Goal: Transaction & Acquisition: Download file/media

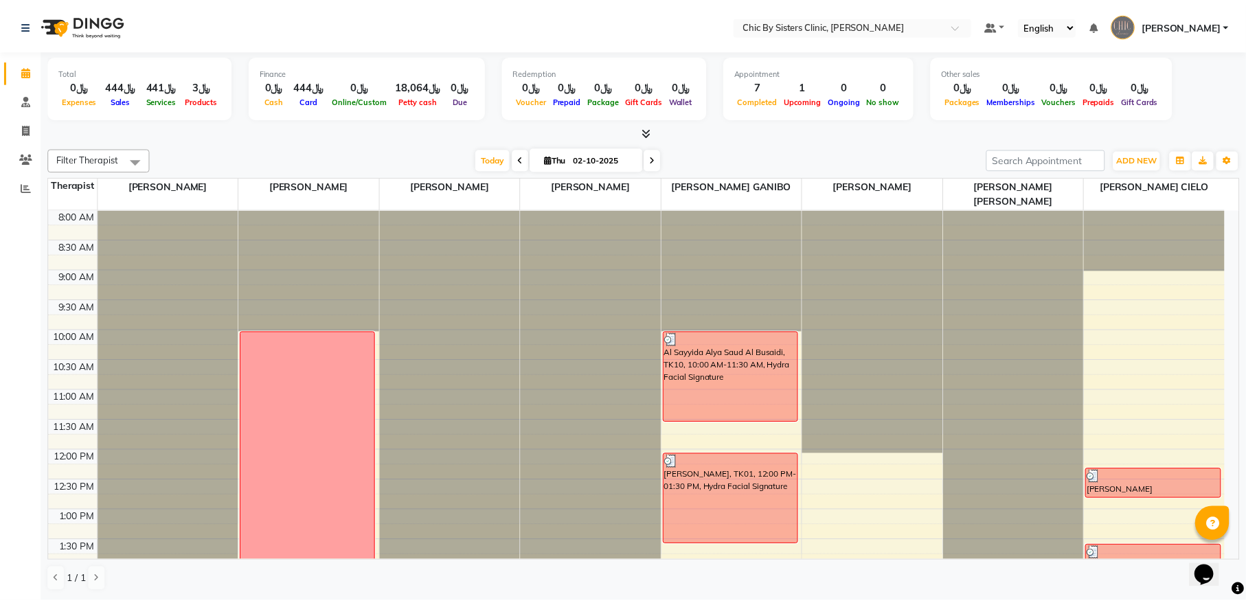
scroll to position [614, 0]
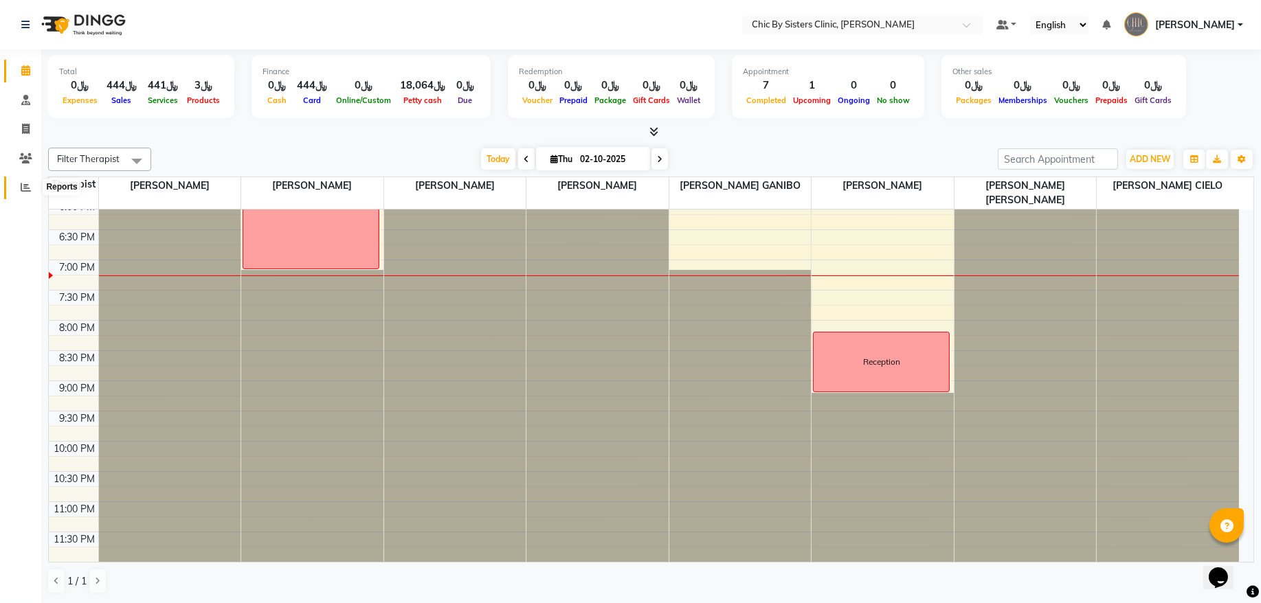
drag, startPoint x: 27, startPoint y: 184, endPoint x: 64, endPoint y: 184, distance: 36.4
click at [27, 184] on icon at bounding box center [26, 187] width 10 height 10
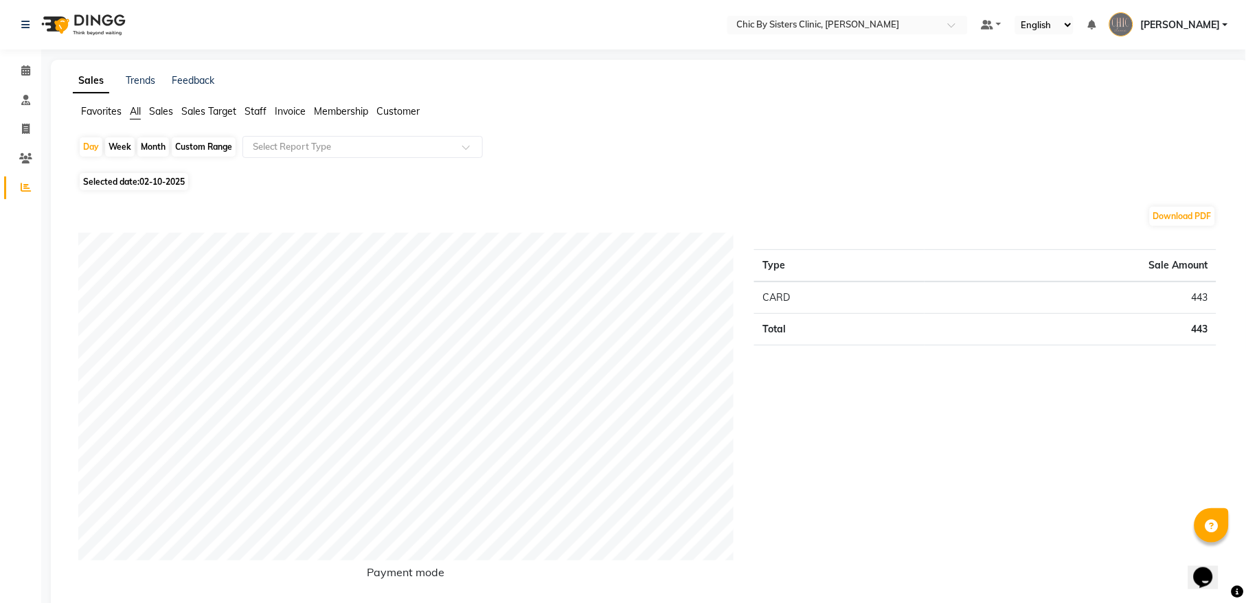
click at [263, 112] on span "Staff" at bounding box center [256, 111] width 22 height 12
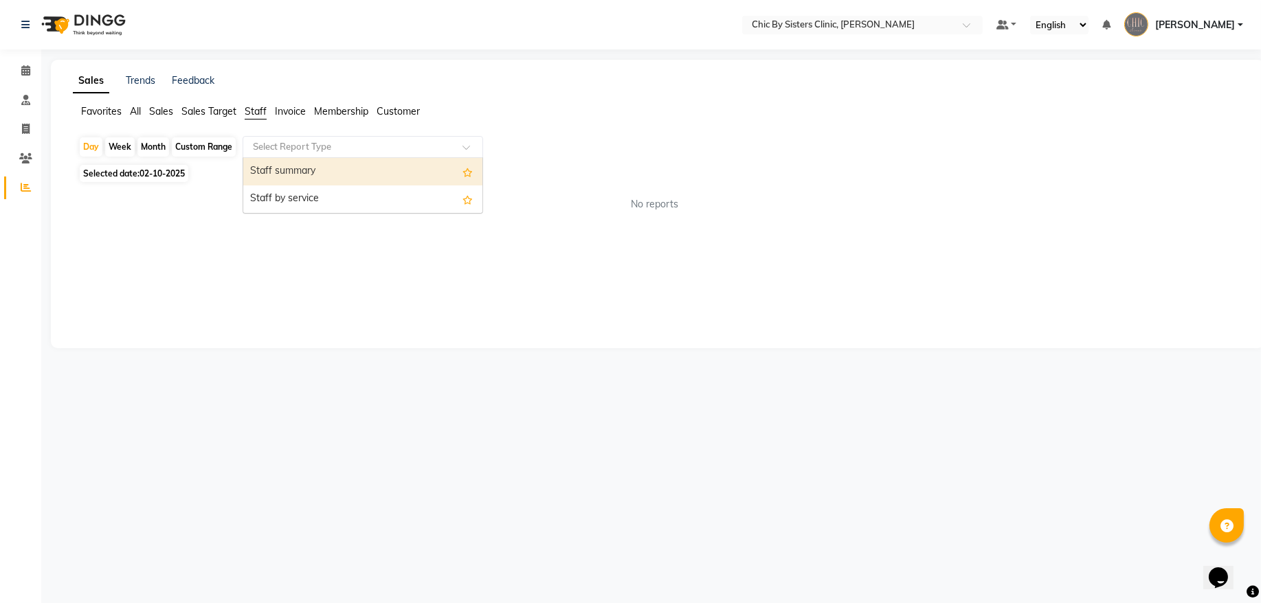
click at [262, 144] on input "text" at bounding box center [349, 147] width 198 height 14
drag, startPoint x: 262, startPoint y: 170, endPoint x: 249, endPoint y: 172, distance: 13.1
click at [262, 172] on div "Staff summary" at bounding box center [362, 171] width 239 height 27
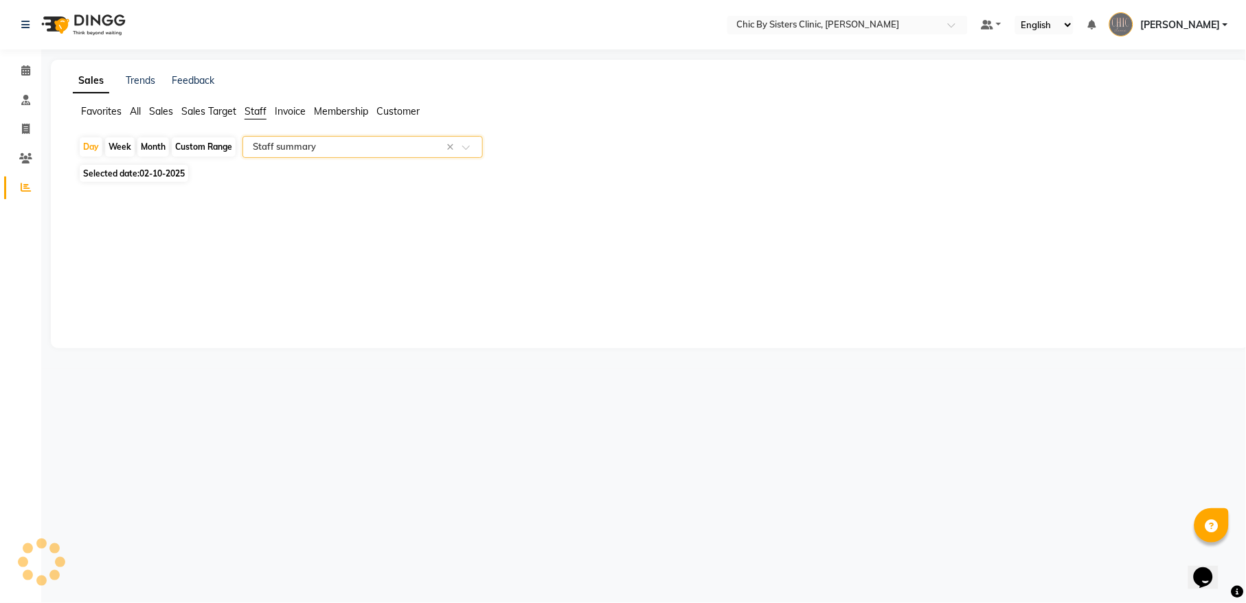
select select "full_report"
select select "csv"
click at [197, 153] on div "Custom Range" at bounding box center [204, 146] width 64 height 19
select select "10"
select select "2025"
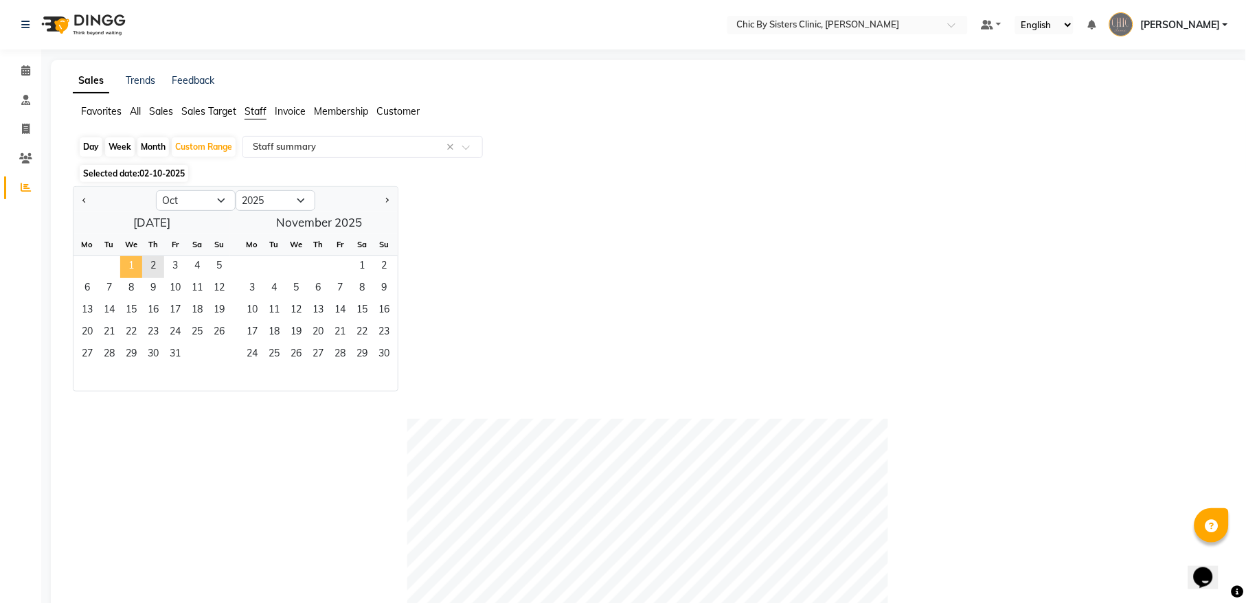
click at [133, 262] on span "1" at bounding box center [131, 267] width 22 height 22
click at [150, 265] on span "2" at bounding box center [153, 267] width 22 height 22
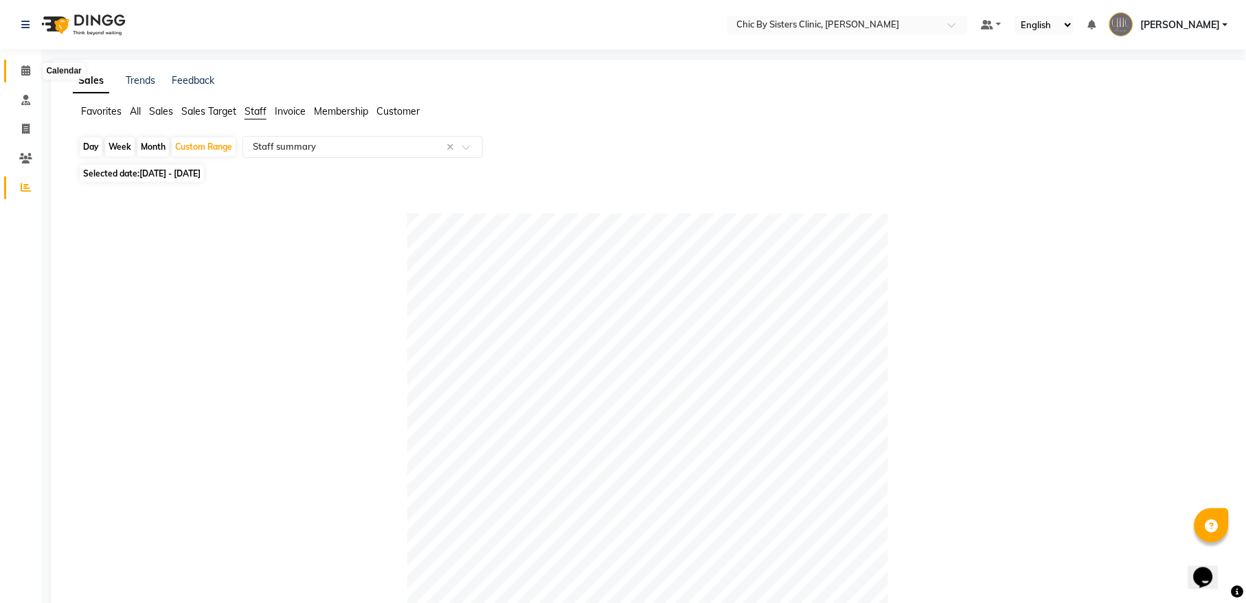
click at [22, 72] on icon at bounding box center [25, 70] width 9 height 10
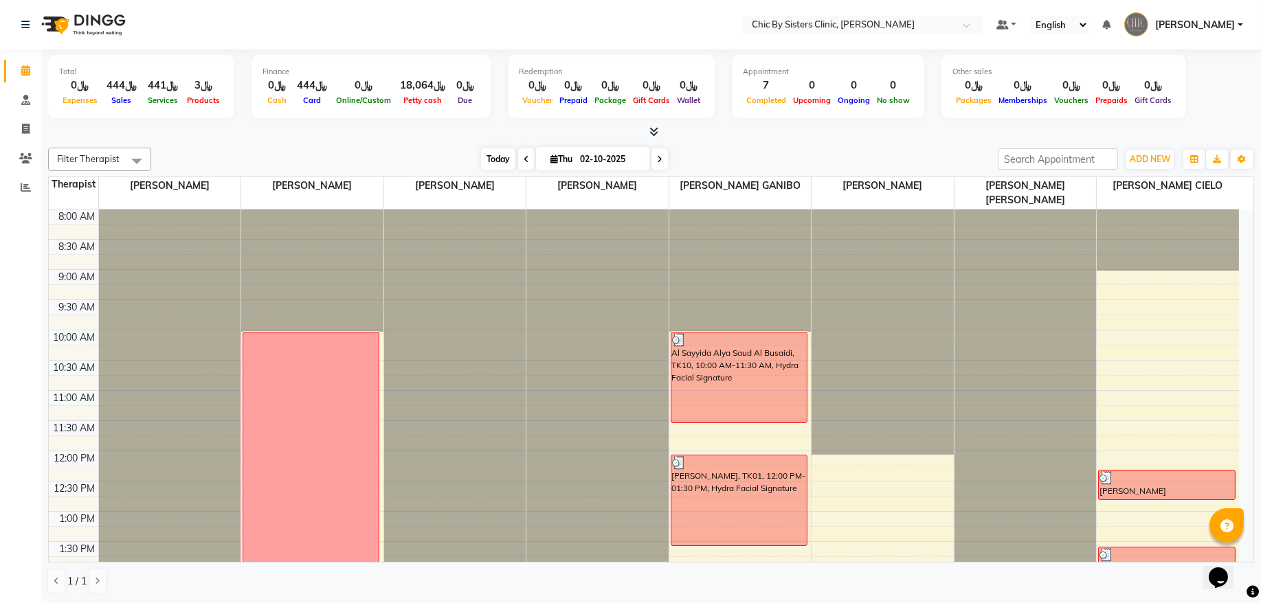
click at [481, 159] on span "Today" at bounding box center [498, 158] width 34 height 21
